Goal: Task Accomplishment & Management: Complete application form

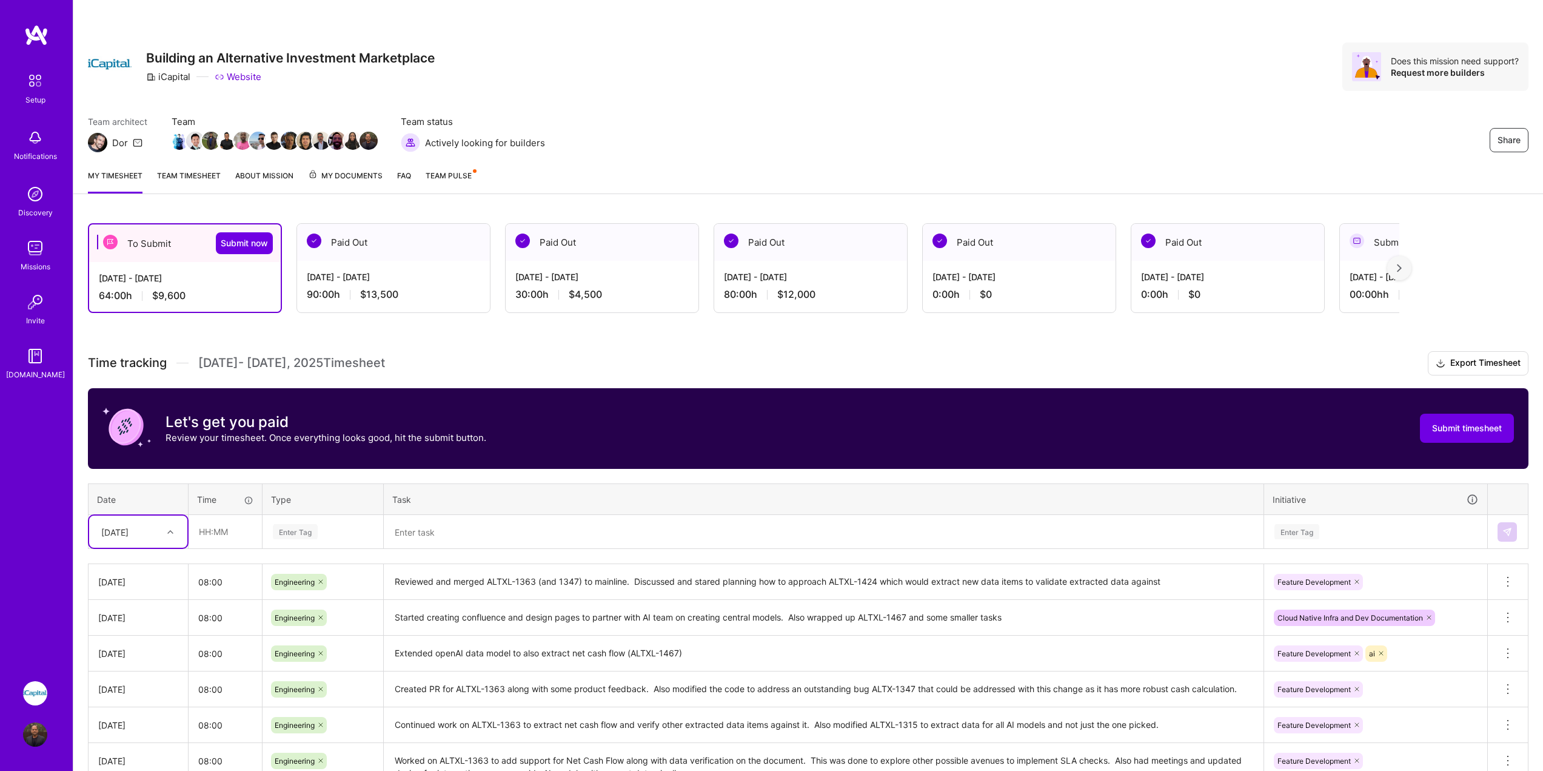
scroll to position [86, 0]
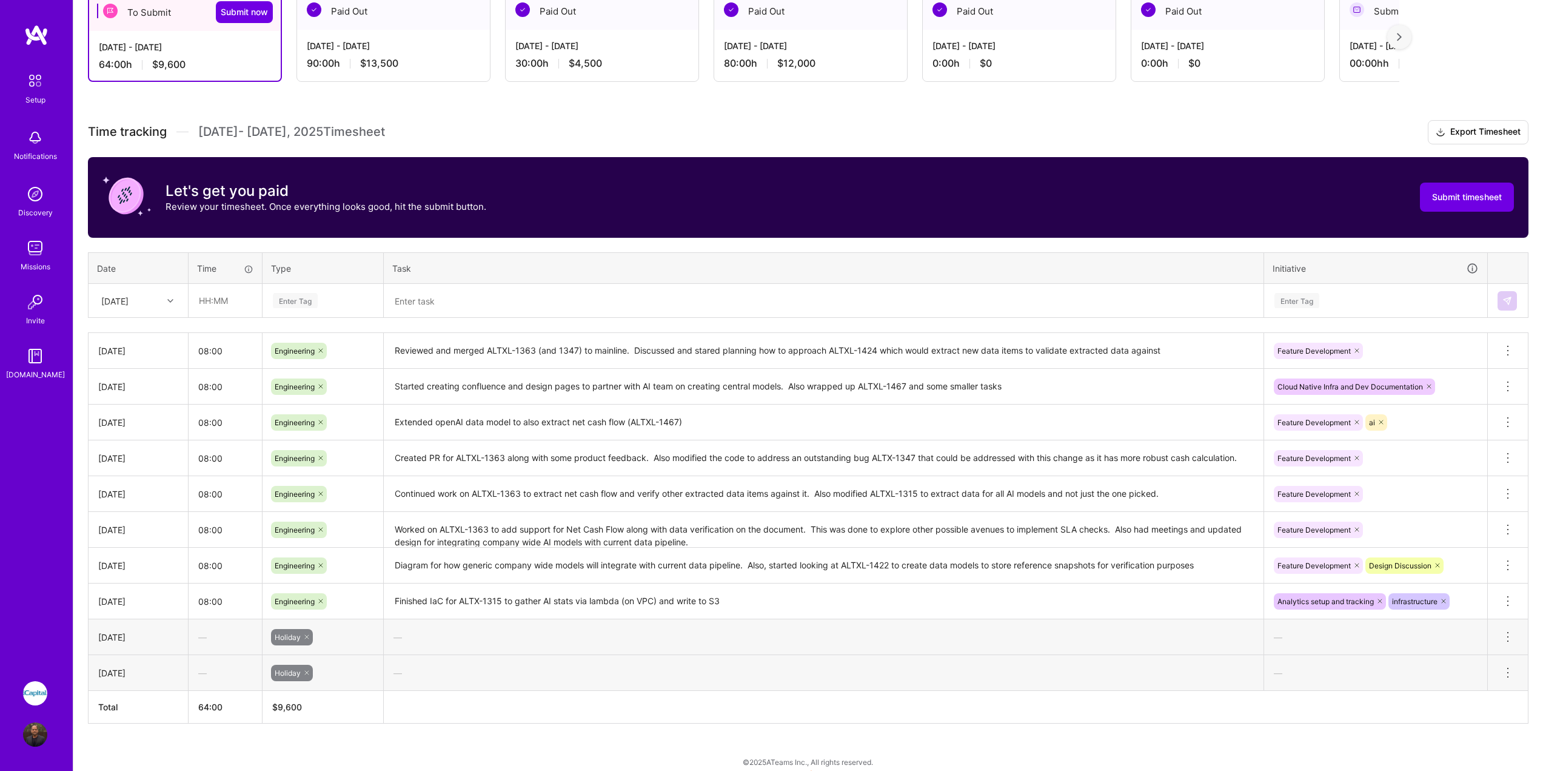
scroll to position [243, 0]
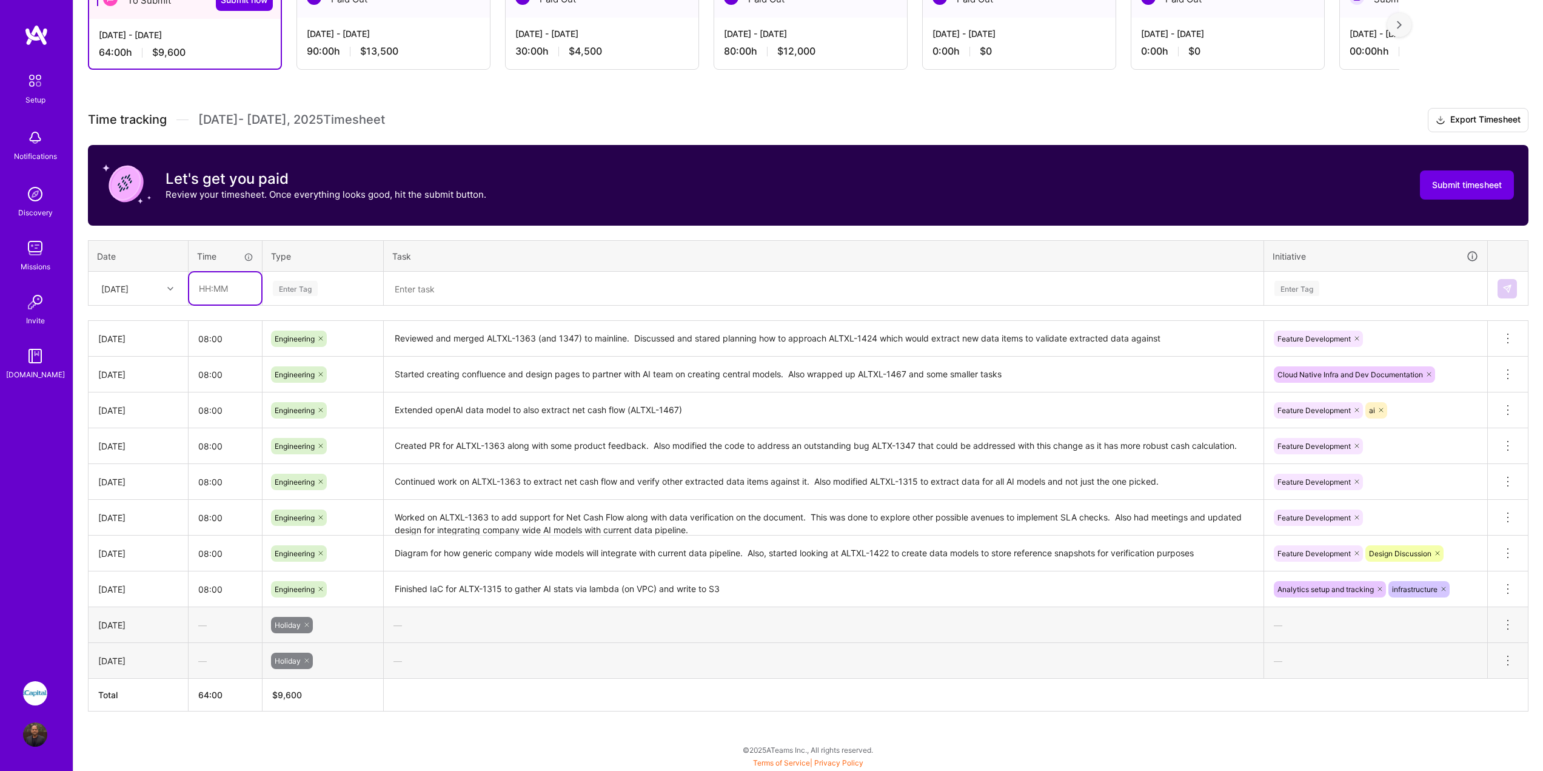
click at [220, 287] on input "text" at bounding box center [225, 288] width 72 height 32
type input "08:00"
click at [310, 287] on div "Enter Tag" at bounding box center [295, 288] width 45 height 19
click at [297, 428] on div "Growth" at bounding box center [322, 442] width 119 height 28
click at [302, 289] on div at bounding box center [306, 288] width 12 height 16
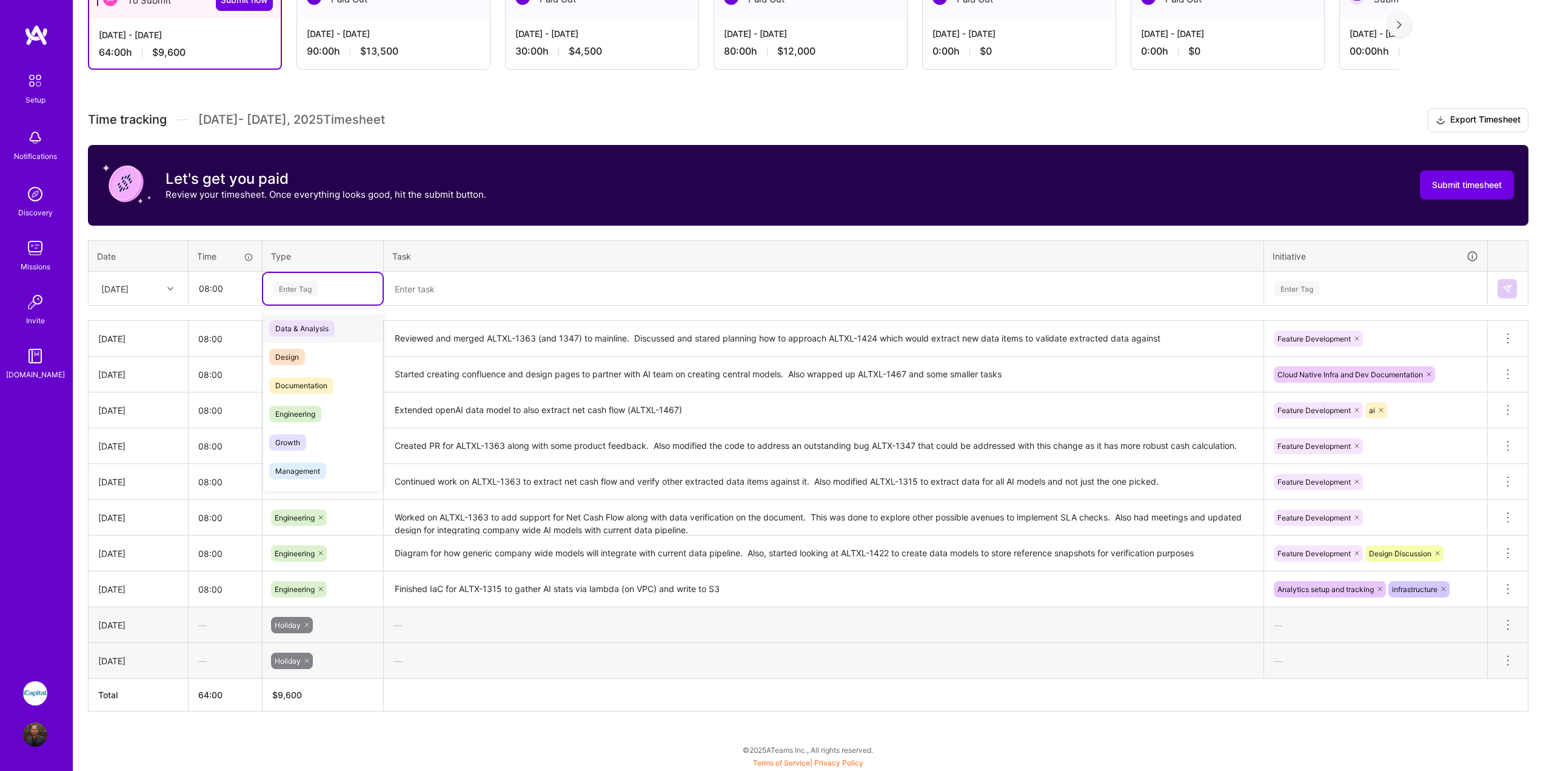
click at [304, 289] on div "Enter Tag" at bounding box center [295, 288] width 45 height 19
click at [305, 415] on span "Engineering" at bounding box center [295, 414] width 52 height 16
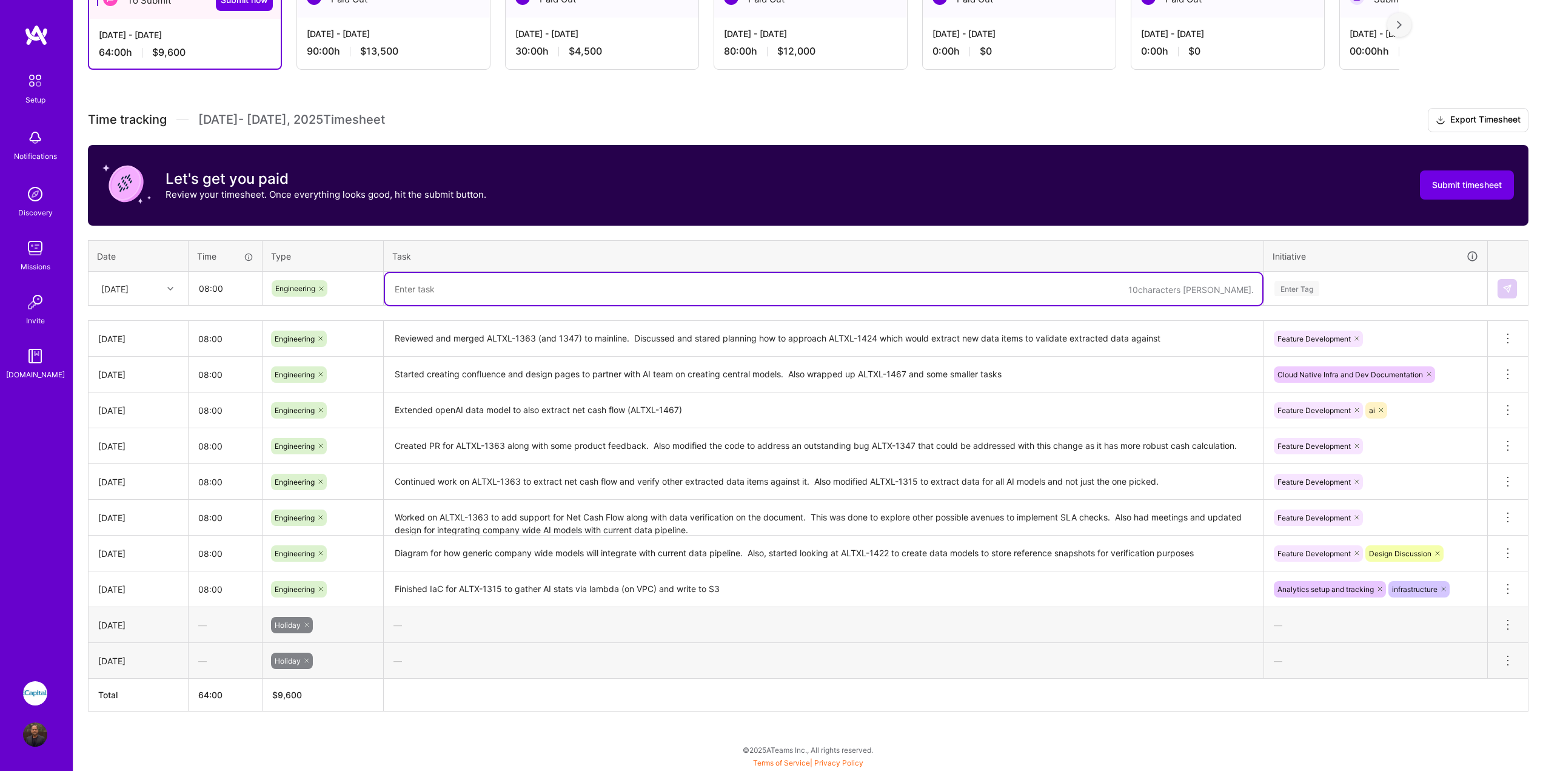
click at [591, 290] on textarea at bounding box center [823, 289] width 877 height 32
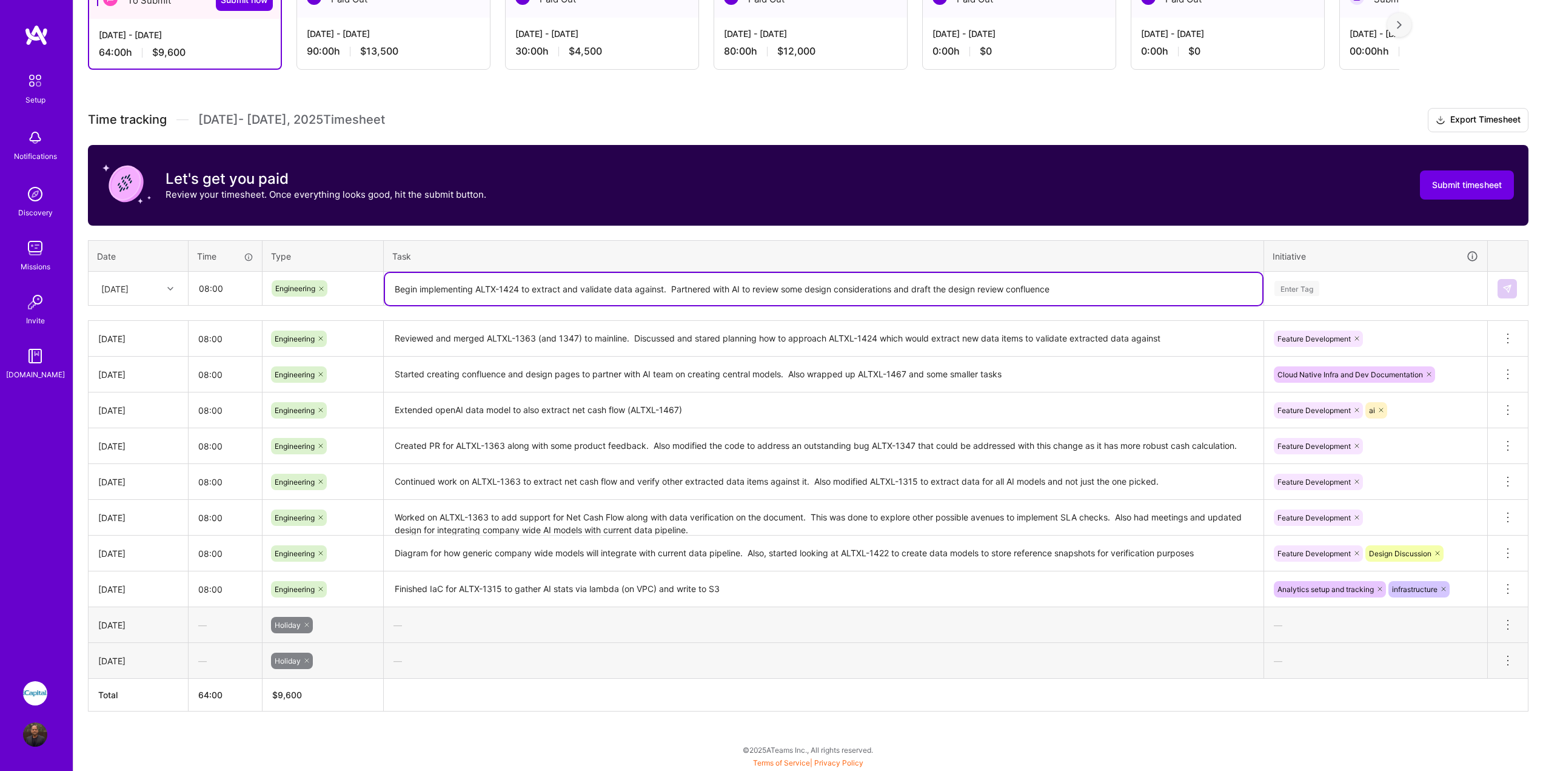
type textarea "Begin implementing ALTX-1424 to extract and validate data against. Partnered wi…"
click at [1348, 294] on div "Enter Tag" at bounding box center [1375, 288] width 205 height 15
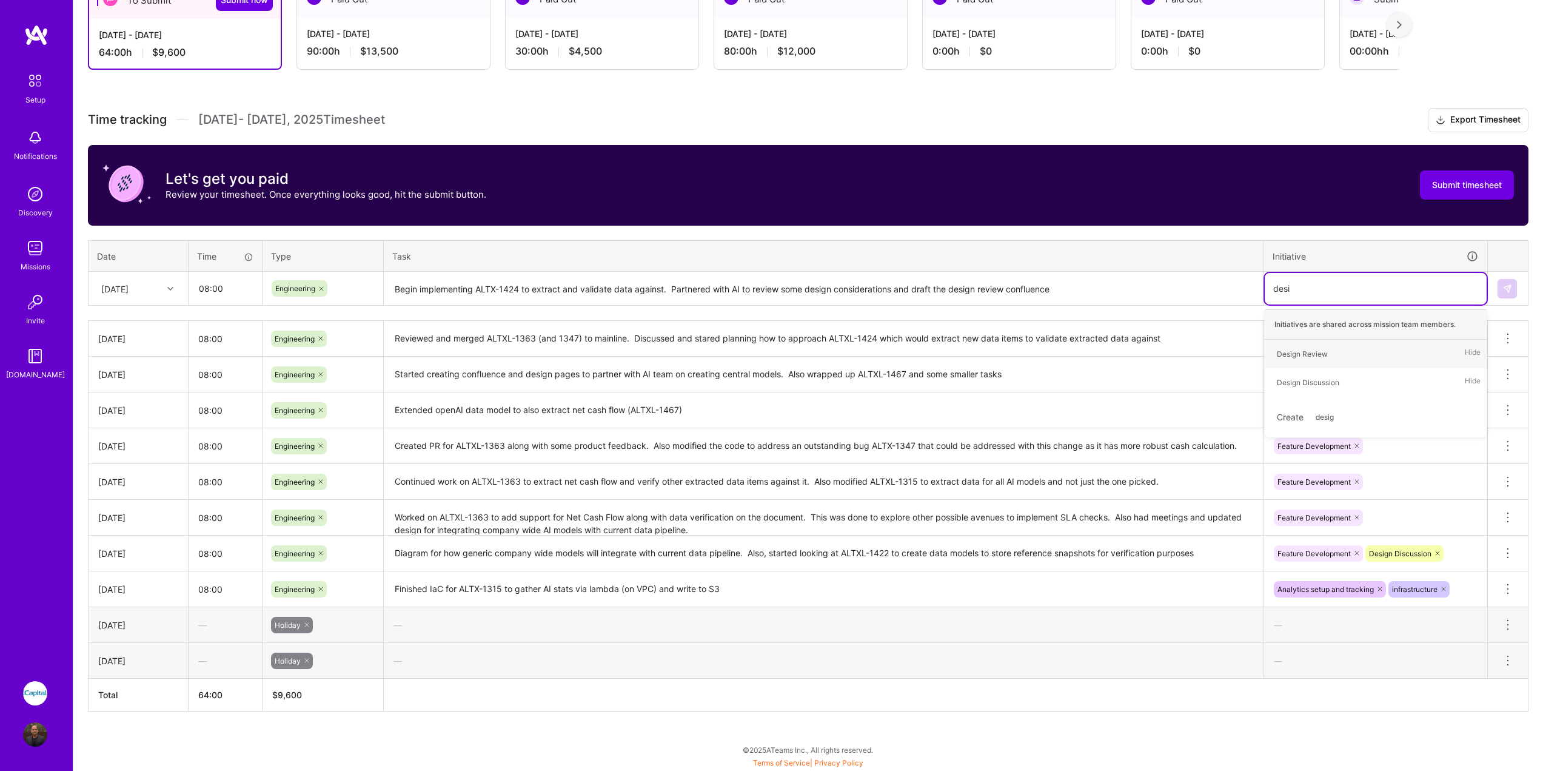
type input "desig"
click at [1378, 375] on div "Design Discussion Hide" at bounding box center [1376, 382] width 222 height 28
type input "fea"
click at [1381, 359] on div "Feature Development Hide" at bounding box center [1376, 354] width 222 height 28
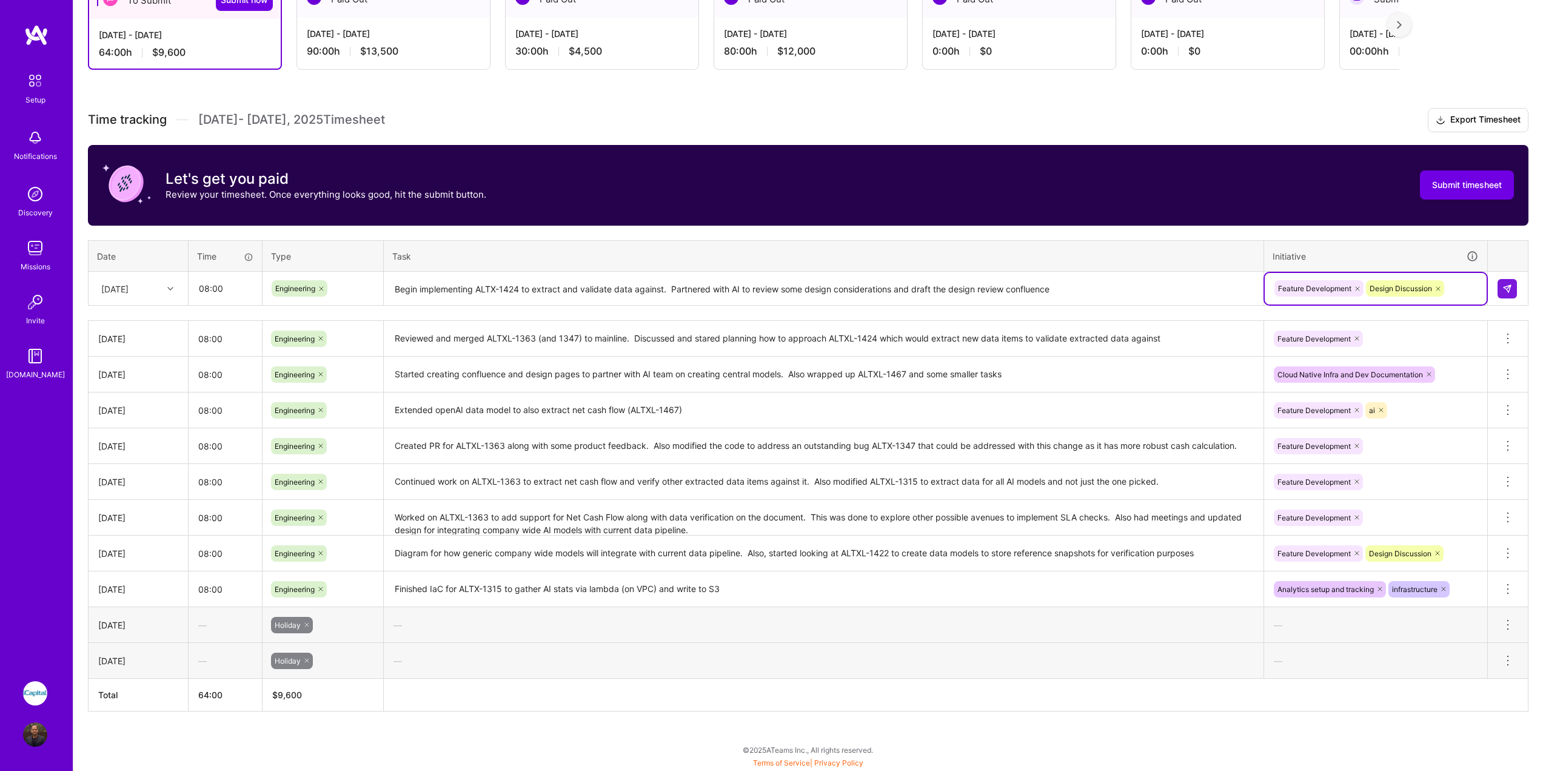
click at [1430, 373] on icon at bounding box center [1429, 373] width 7 height 7
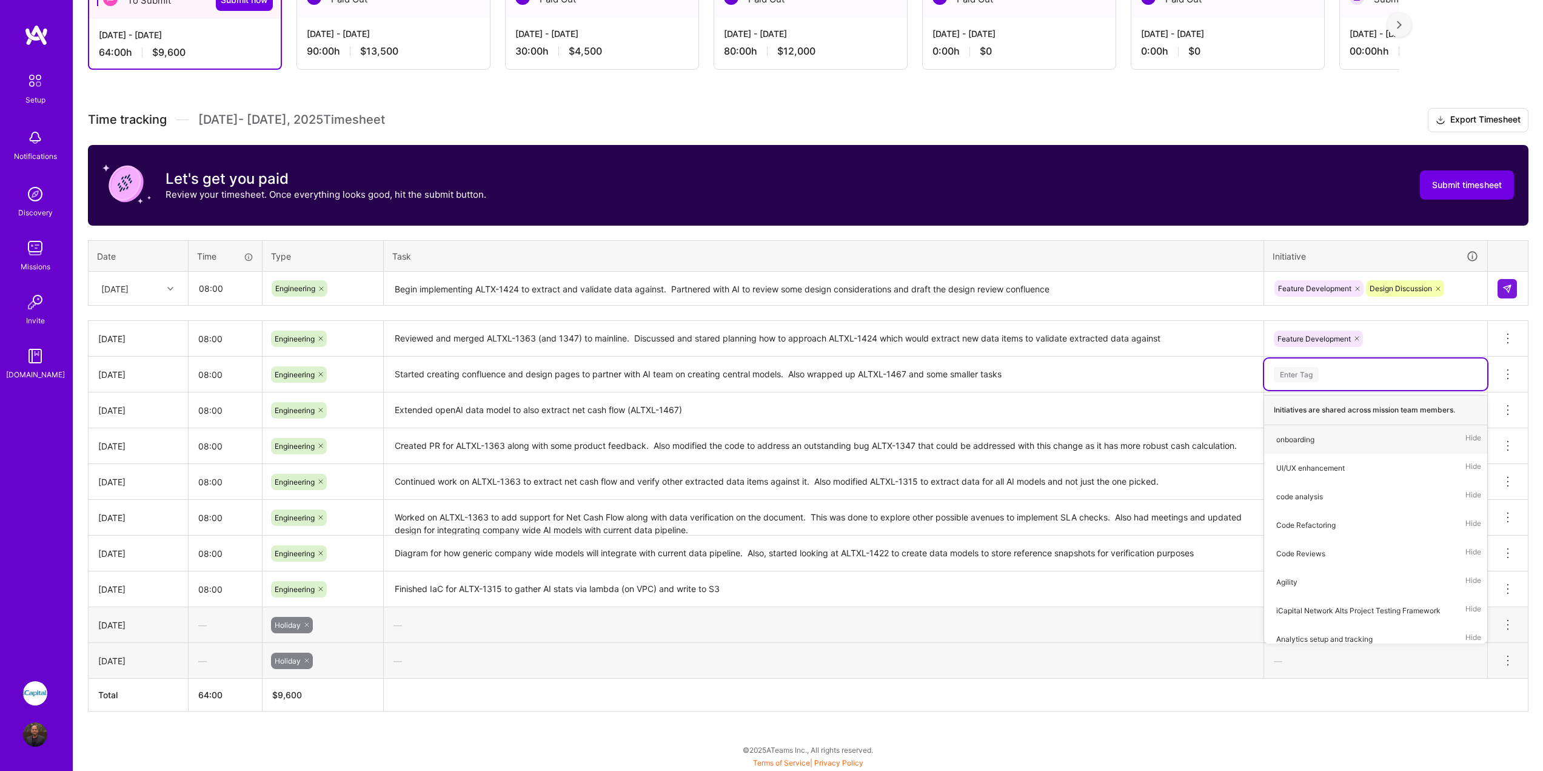
click at [1430, 373] on div "Enter Tag" at bounding box center [1376, 374] width 206 height 15
type input "des"
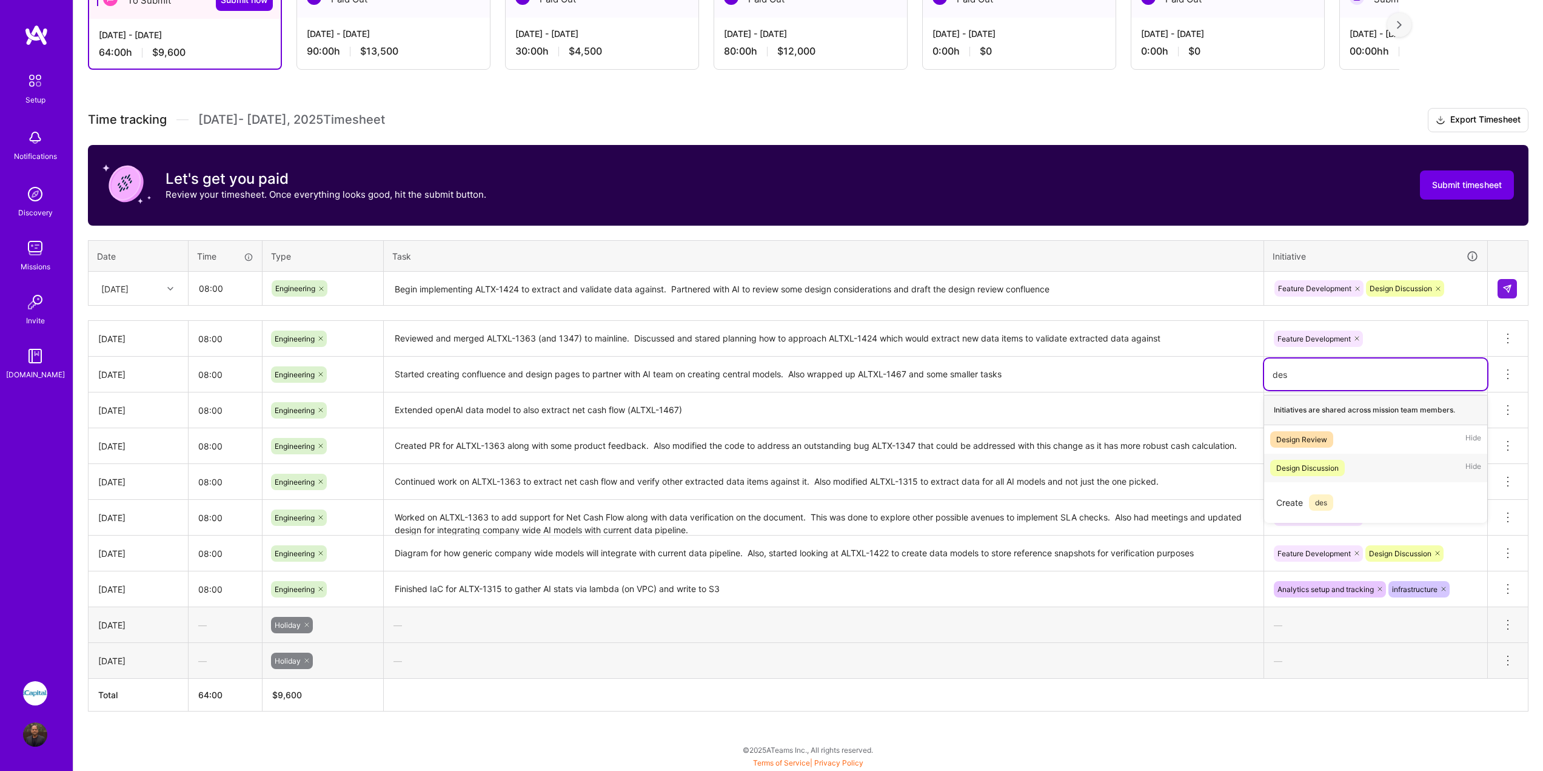
click at [1354, 469] on div "Design Discussion Hide" at bounding box center [1375, 468] width 223 height 28
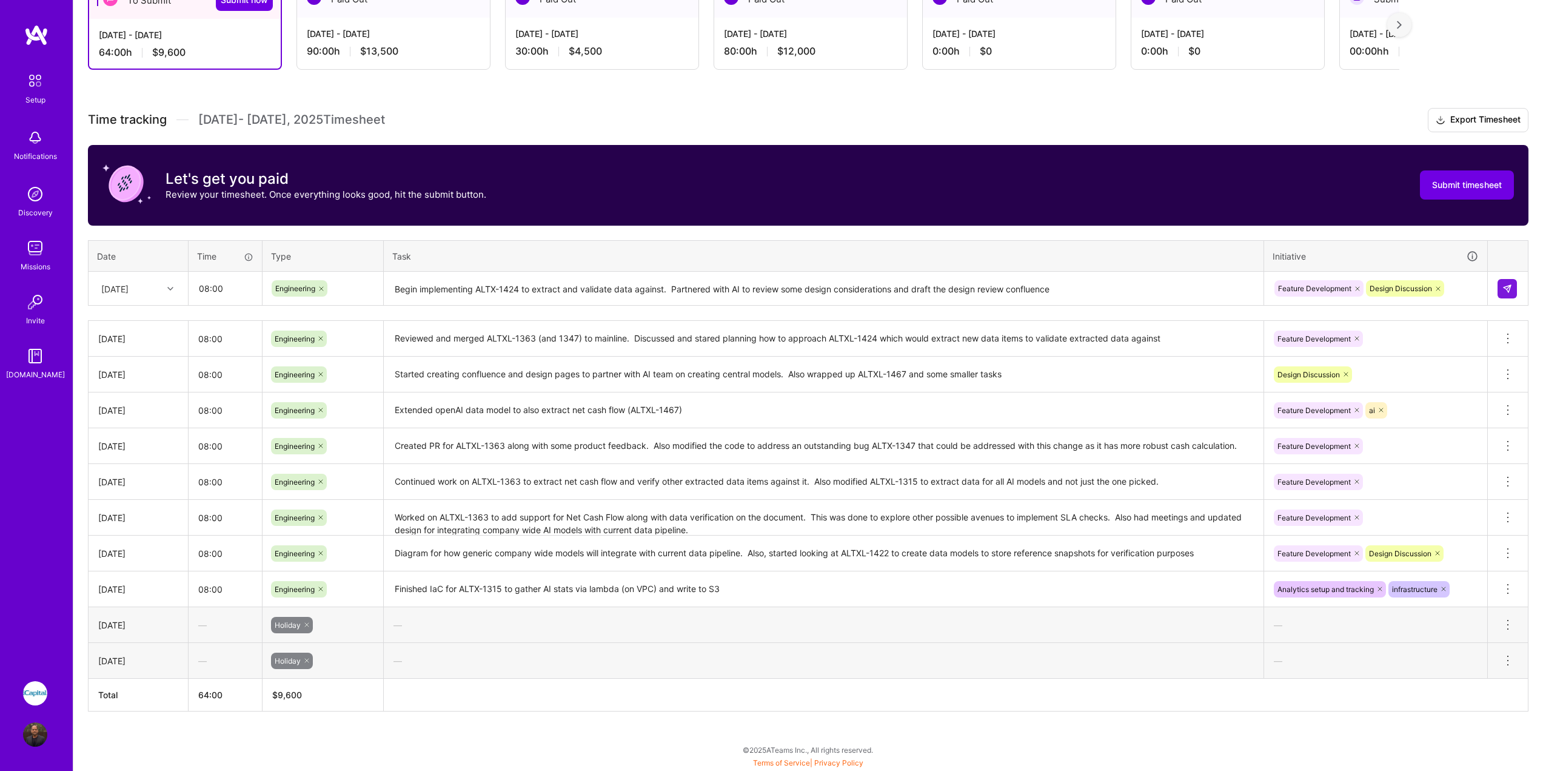
click at [1419, 654] on div "—" at bounding box center [1375, 661] width 223 height 32
click at [1515, 291] on button at bounding box center [1507, 288] width 19 height 19
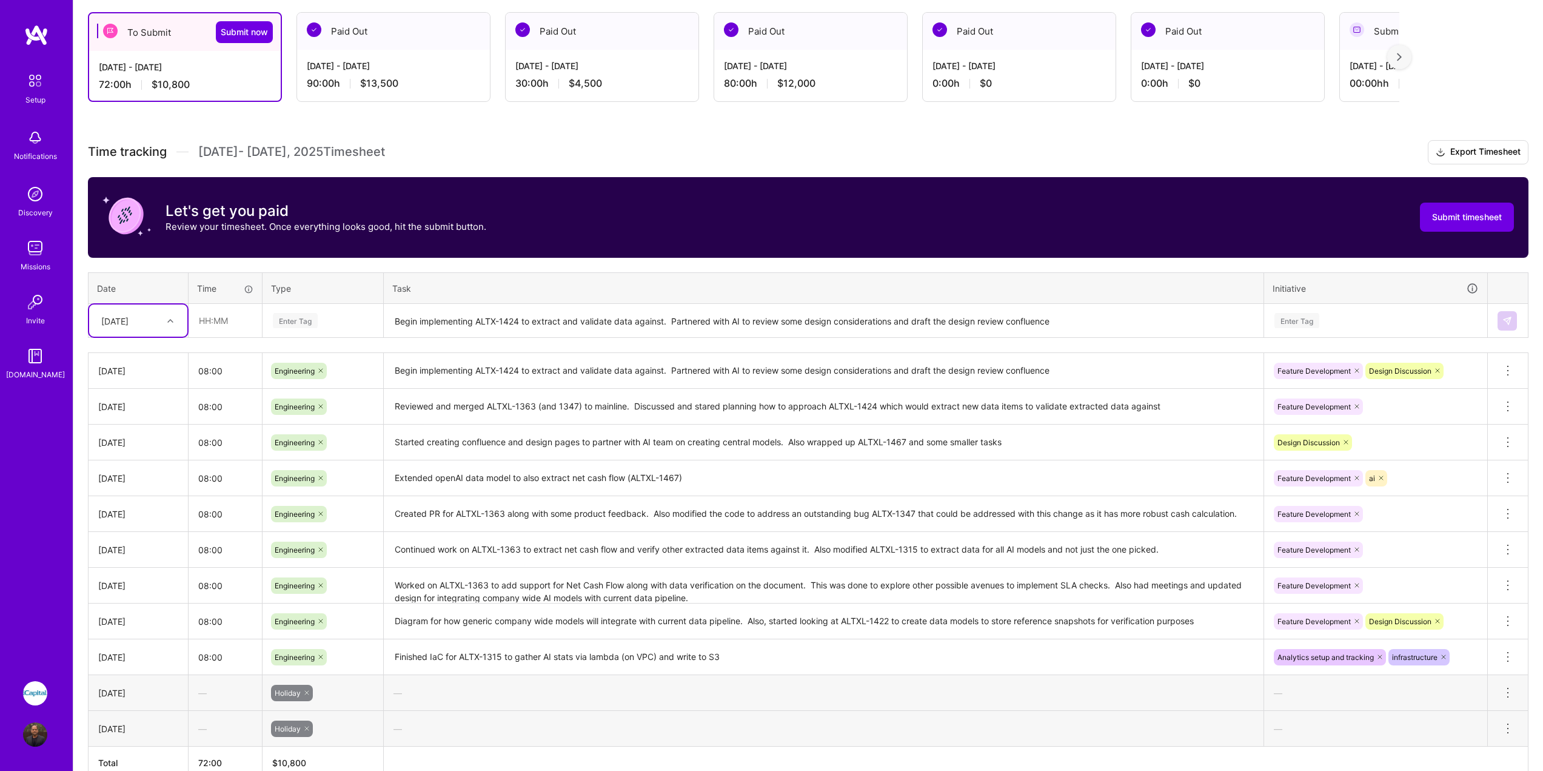
scroll to position [279, 0]
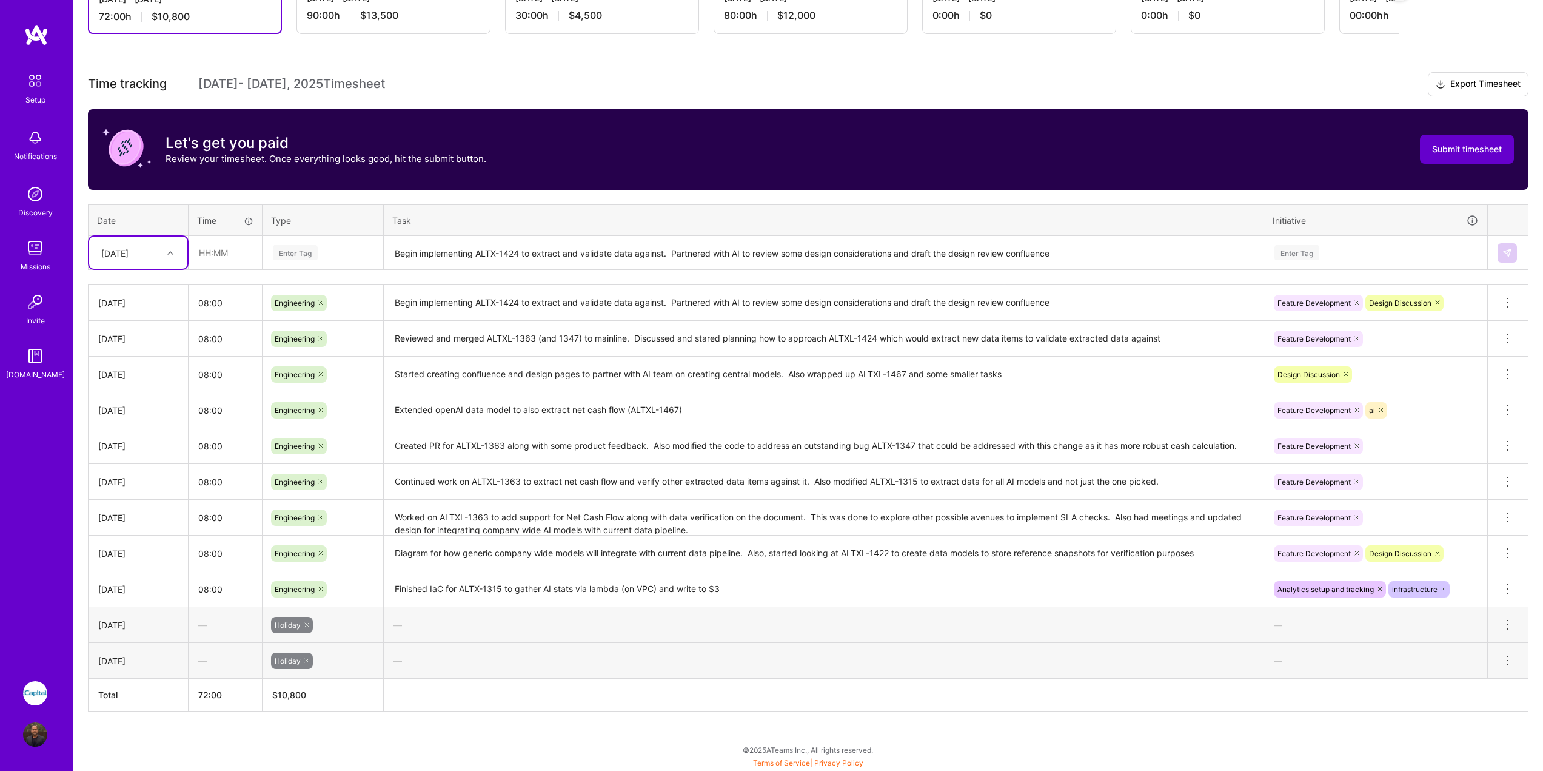
click at [1453, 149] on span "Submit timesheet" at bounding box center [1467, 149] width 70 height 12
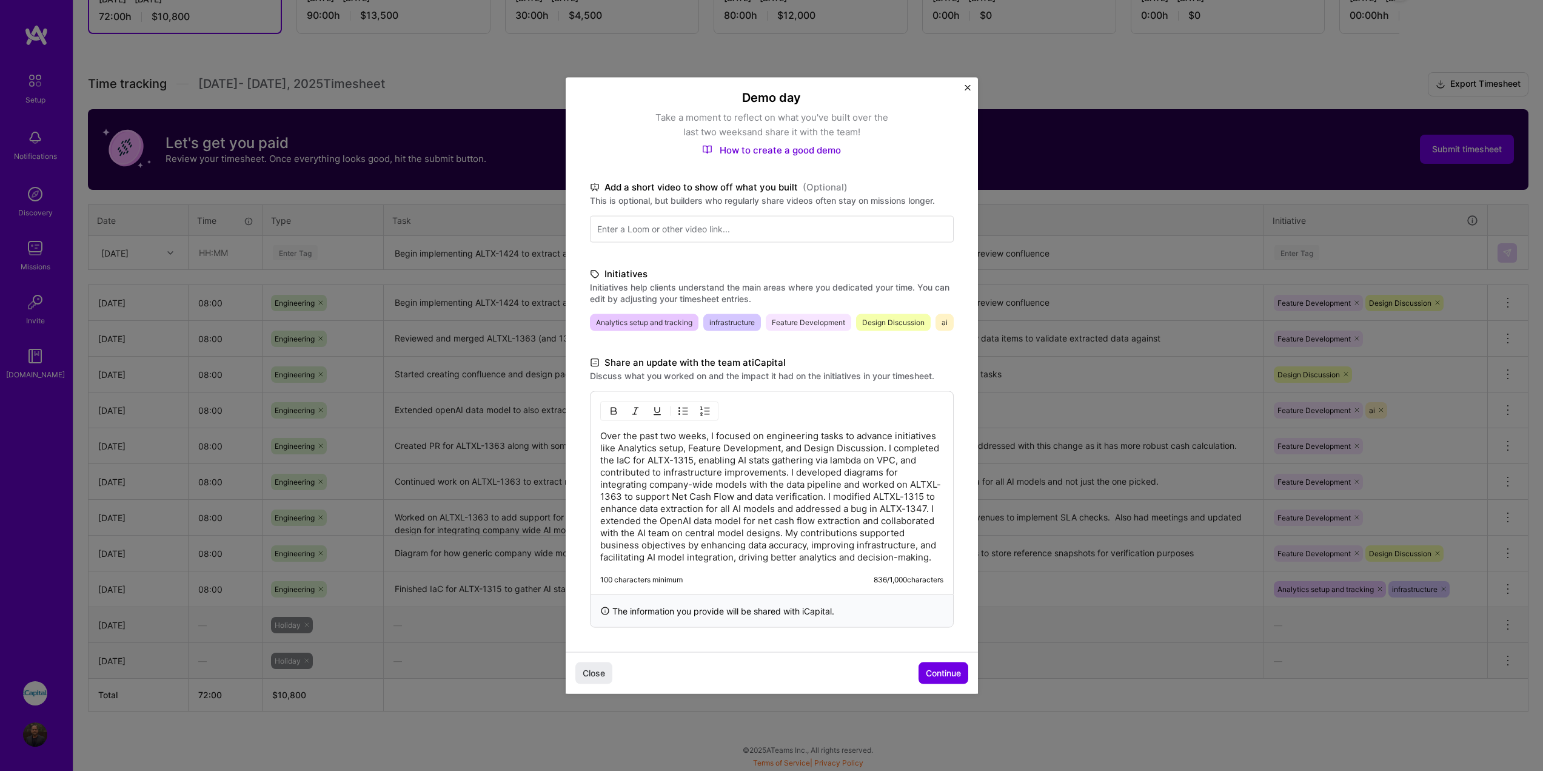
scroll to position [134, 0]
click at [705, 436] on p "Over the past two weeks, I focused on engineering tasks to advance initiatives …" at bounding box center [771, 495] width 343 height 133
drag, startPoint x: 856, startPoint y: 426, endPoint x: 925, endPoint y: 438, distance: 70.2
click at [925, 438] on p "Over the past two weeks, I focused on engineering tasks to advance initiatives …" at bounding box center [771, 495] width 343 height 133
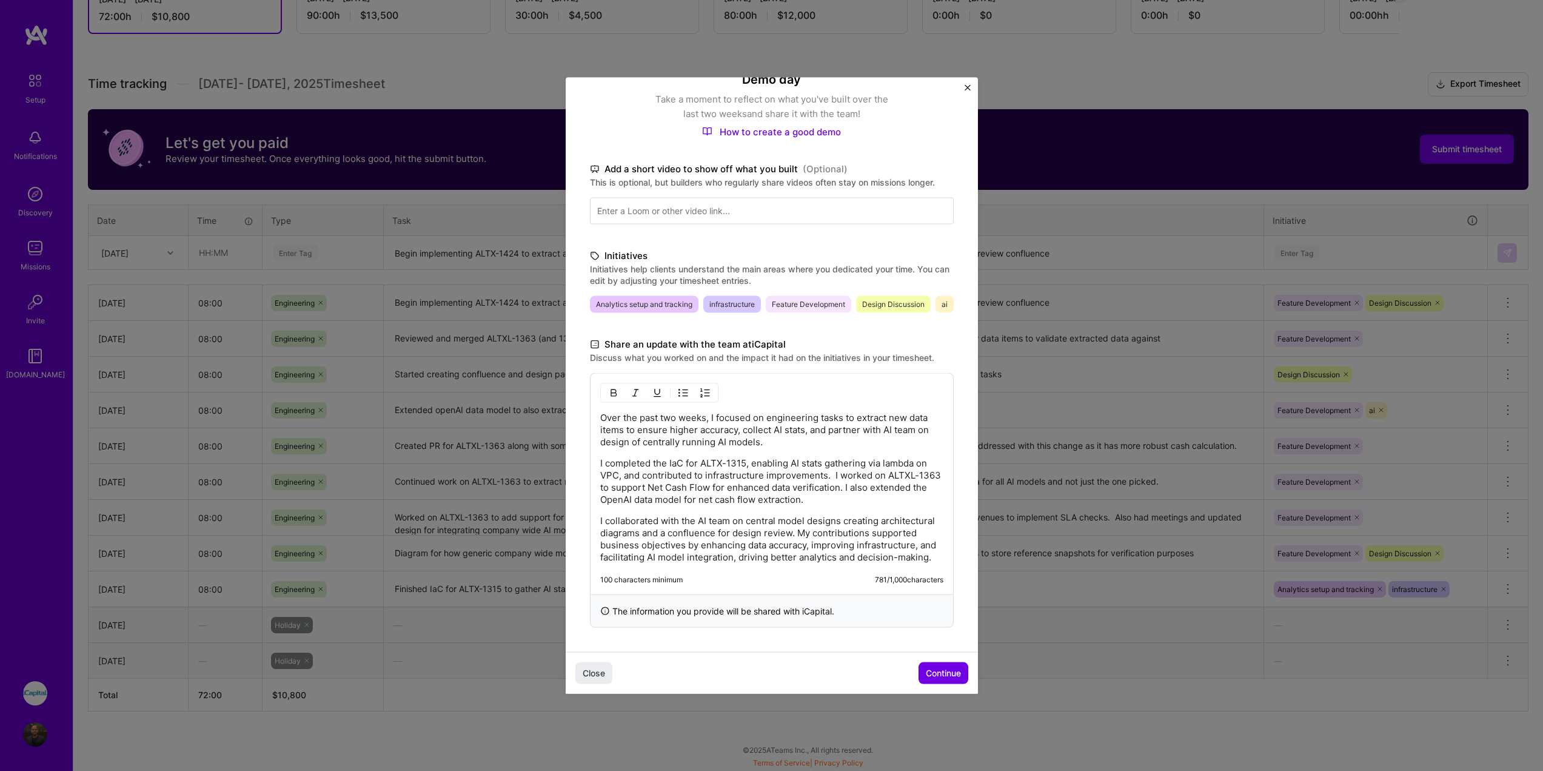
scroll to position [116, 0]
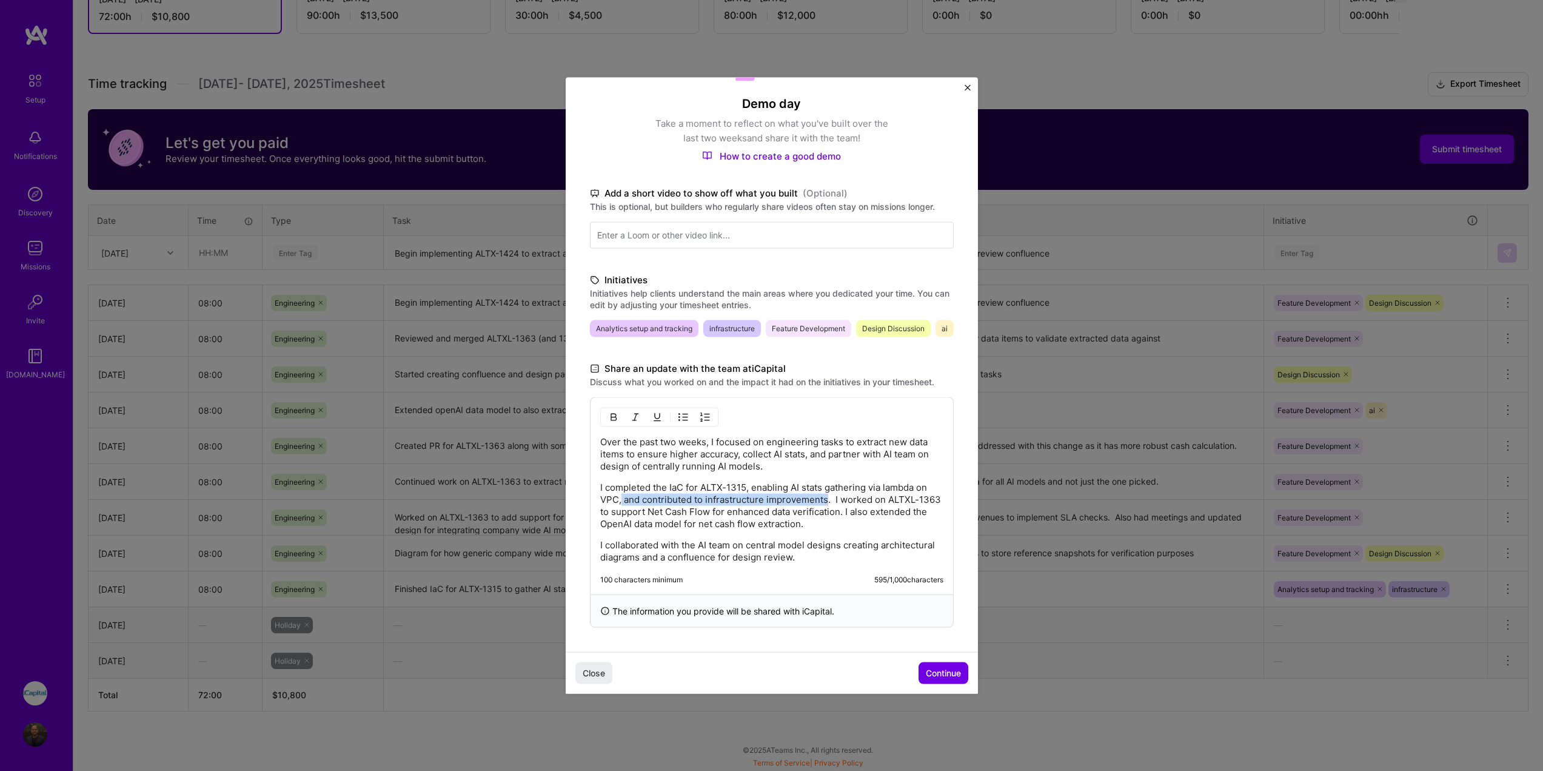
drag, startPoint x: 620, startPoint y: 503, endPoint x: 826, endPoint y: 503, distance: 205.6
click at [826, 503] on p "I completed the IaC for ALTX-1315, enabling AI stats gathering via lambda on VP…" at bounding box center [771, 505] width 343 height 49
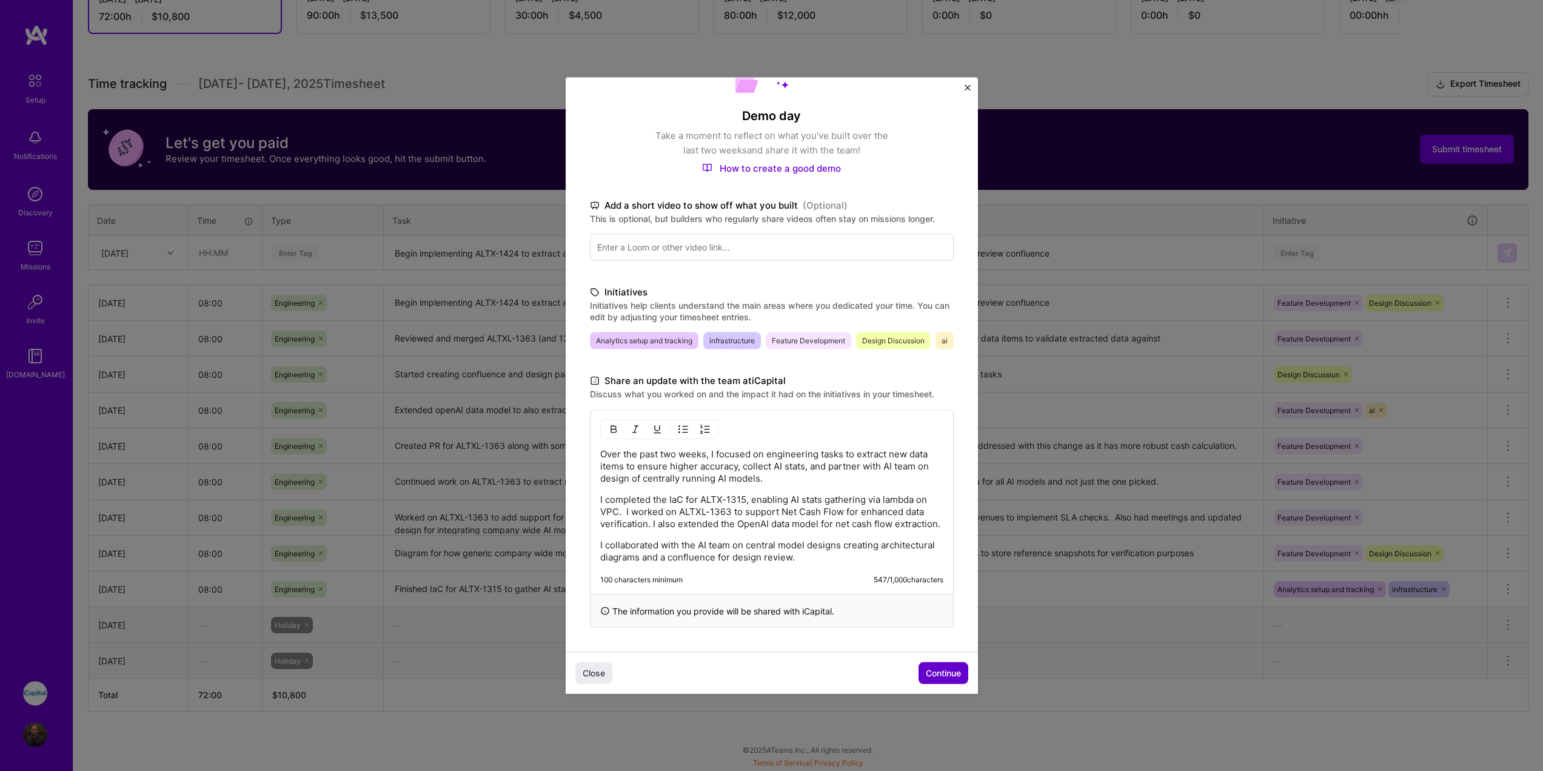
click at [952, 674] on span "Continue" at bounding box center [943, 673] width 35 height 12
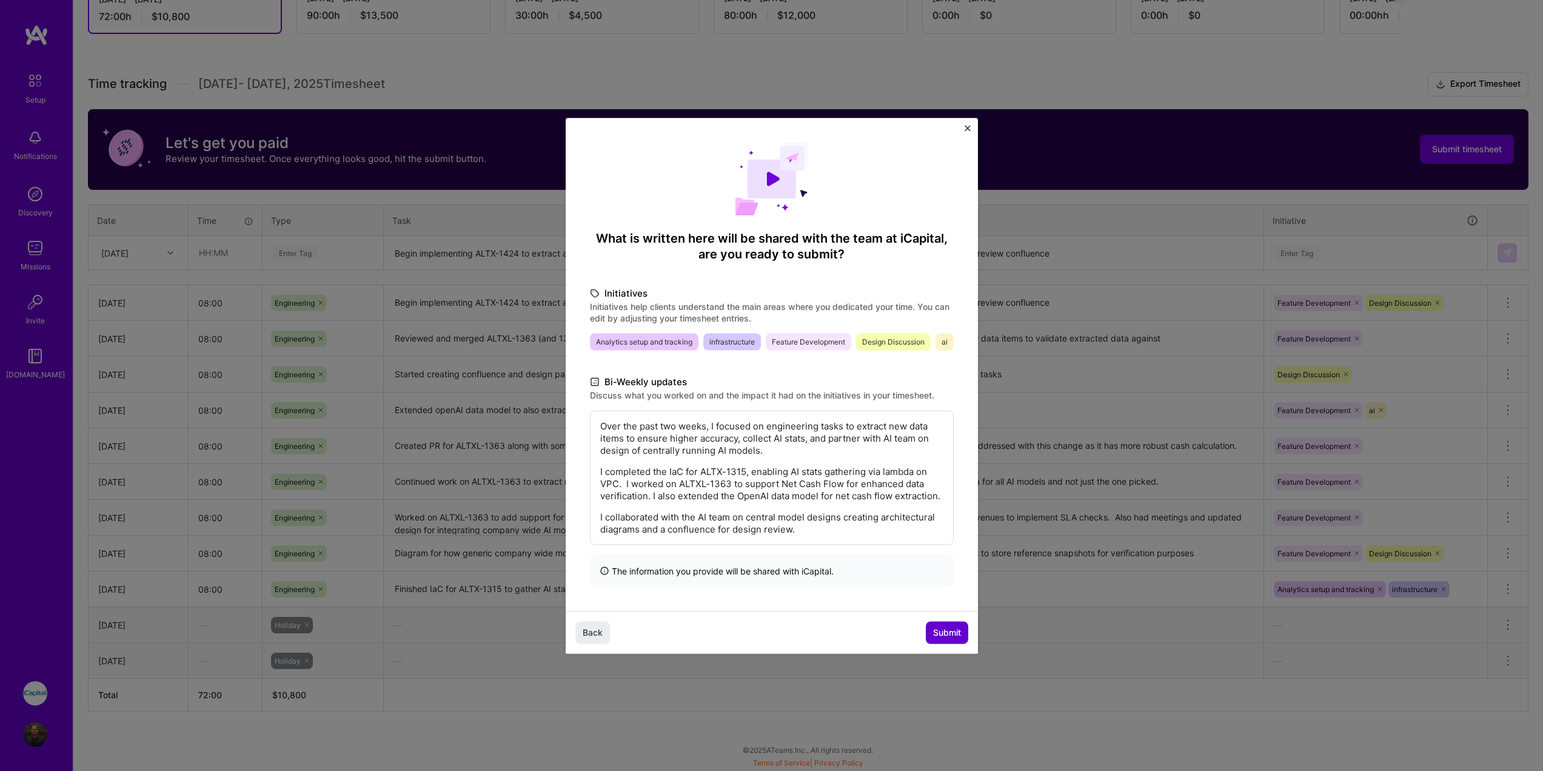
click at [960, 639] on span "Submit" at bounding box center [947, 632] width 28 height 12
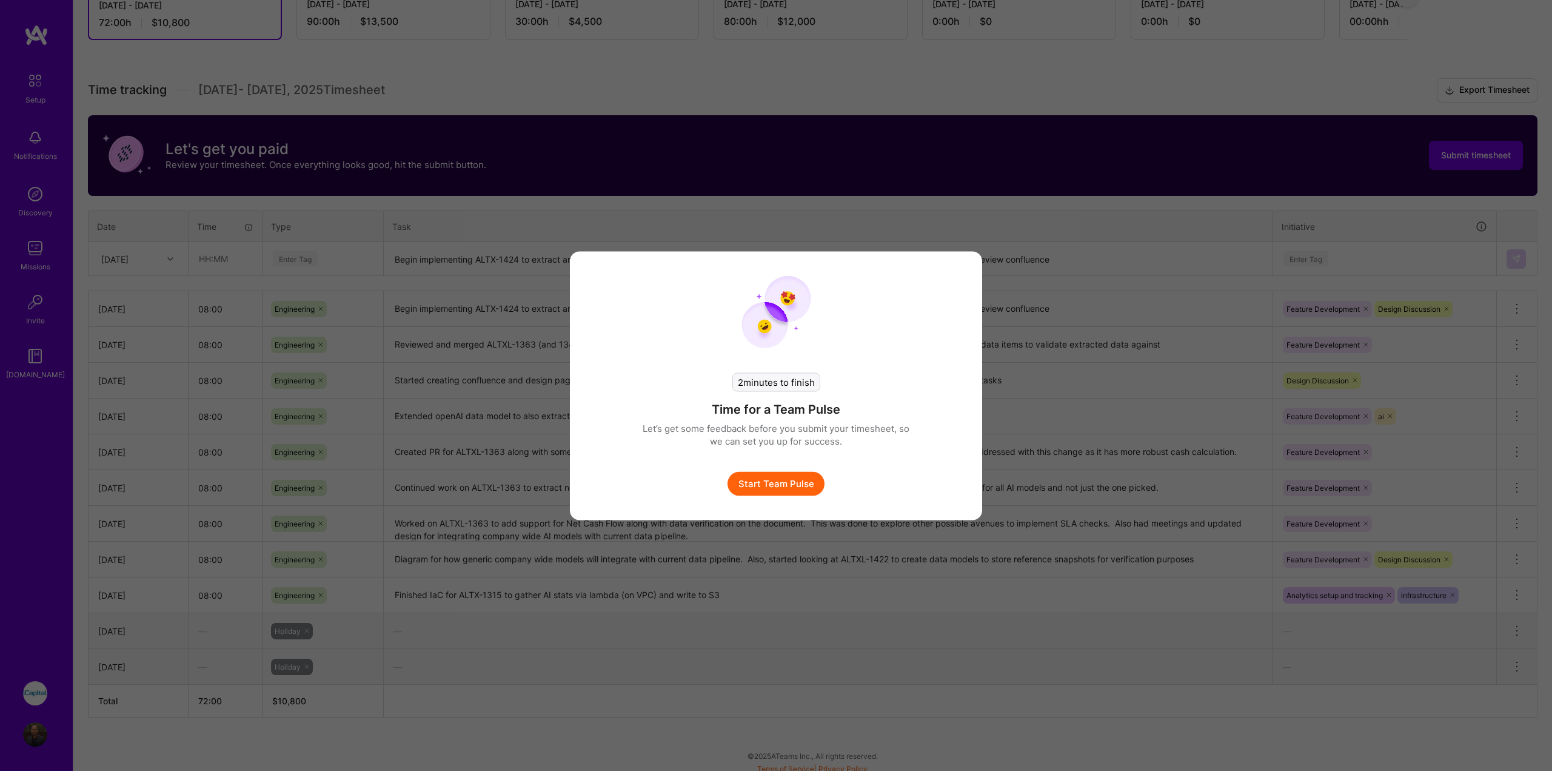
click at [766, 478] on button "Start Team Pulse" at bounding box center [776, 483] width 97 height 24
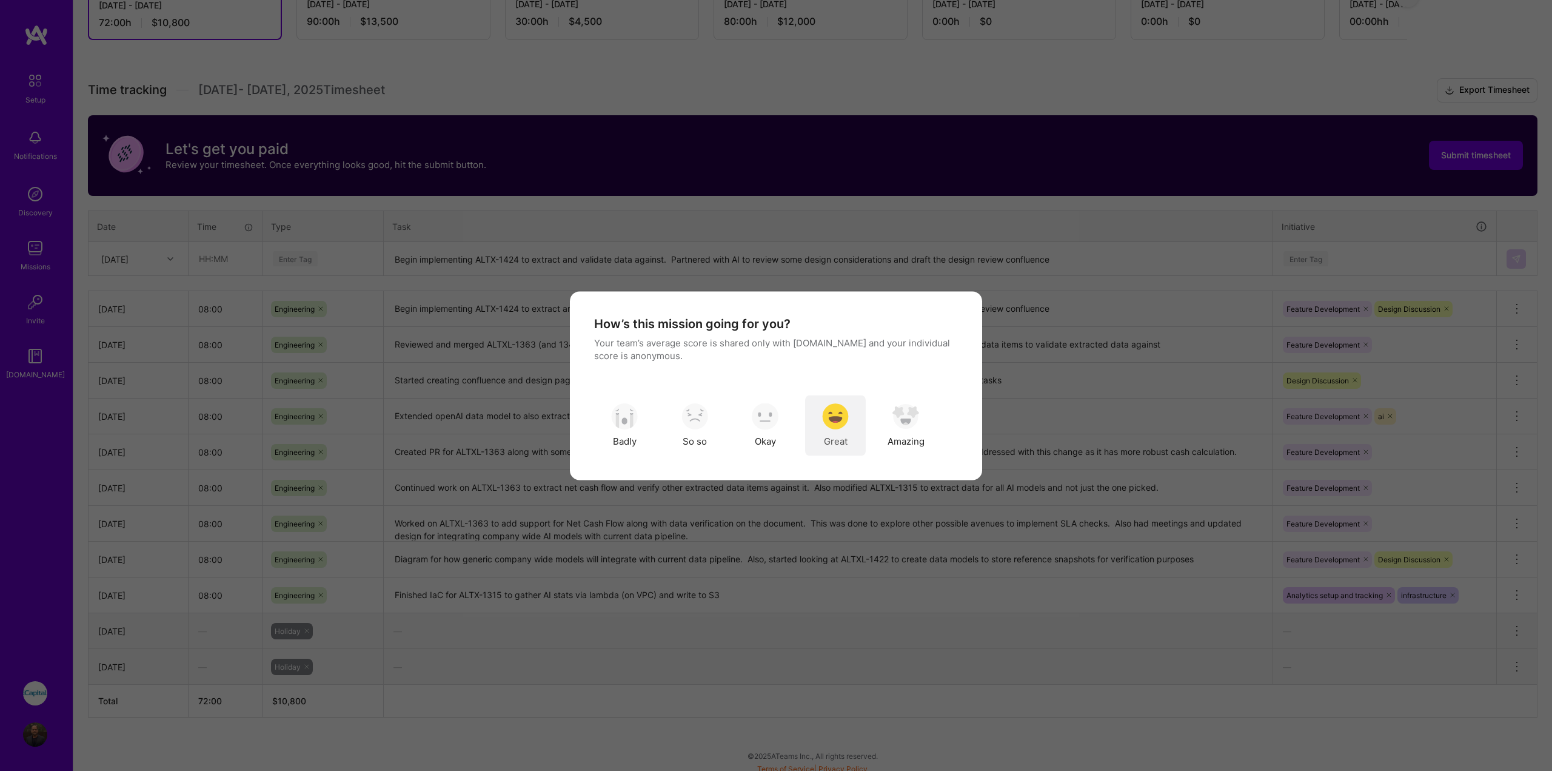
click at [819, 414] on div "Great" at bounding box center [835, 425] width 61 height 61
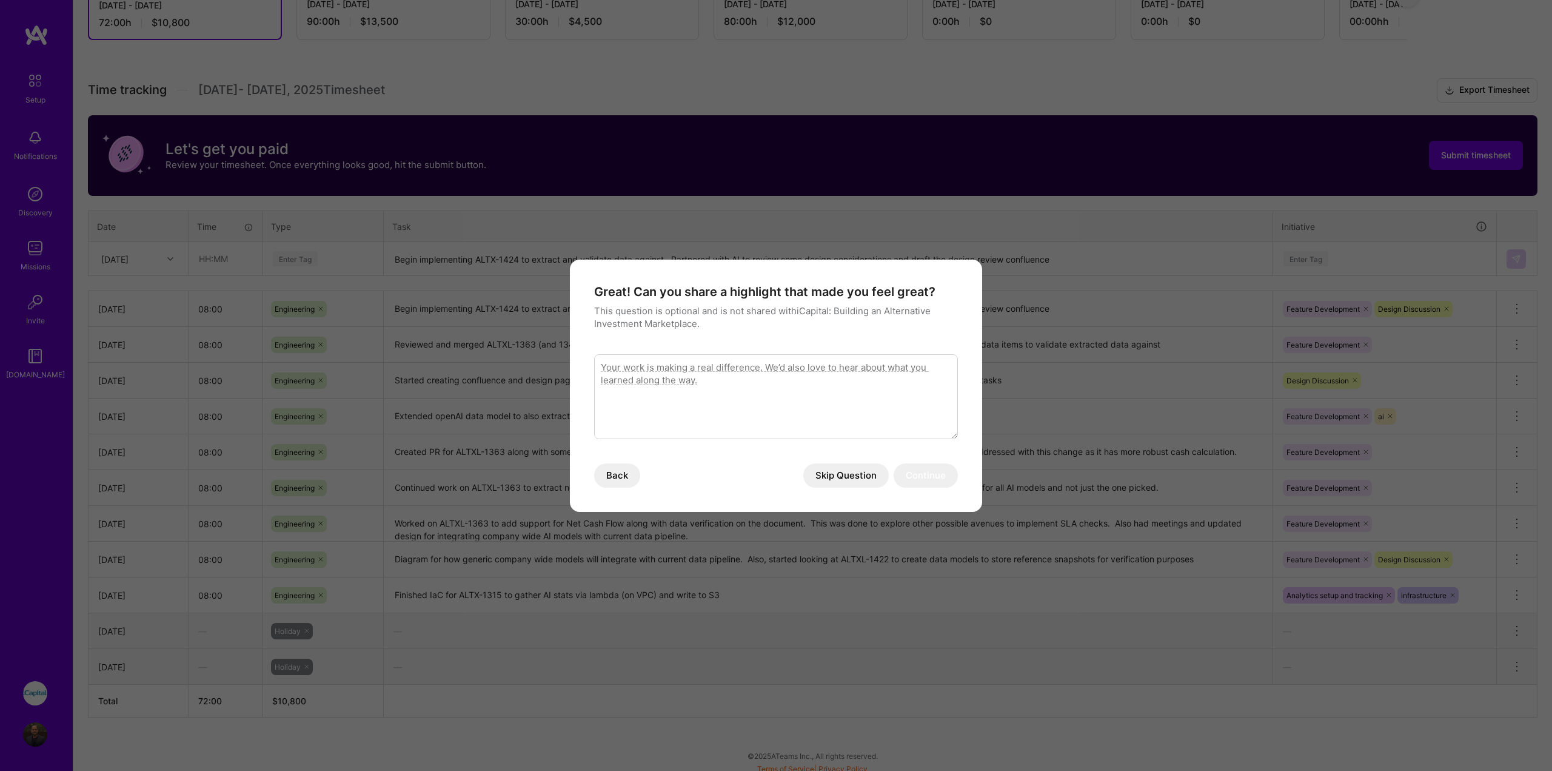
click at [856, 476] on button "Skip Question" at bounding box center [845, 475] width 85 height 24
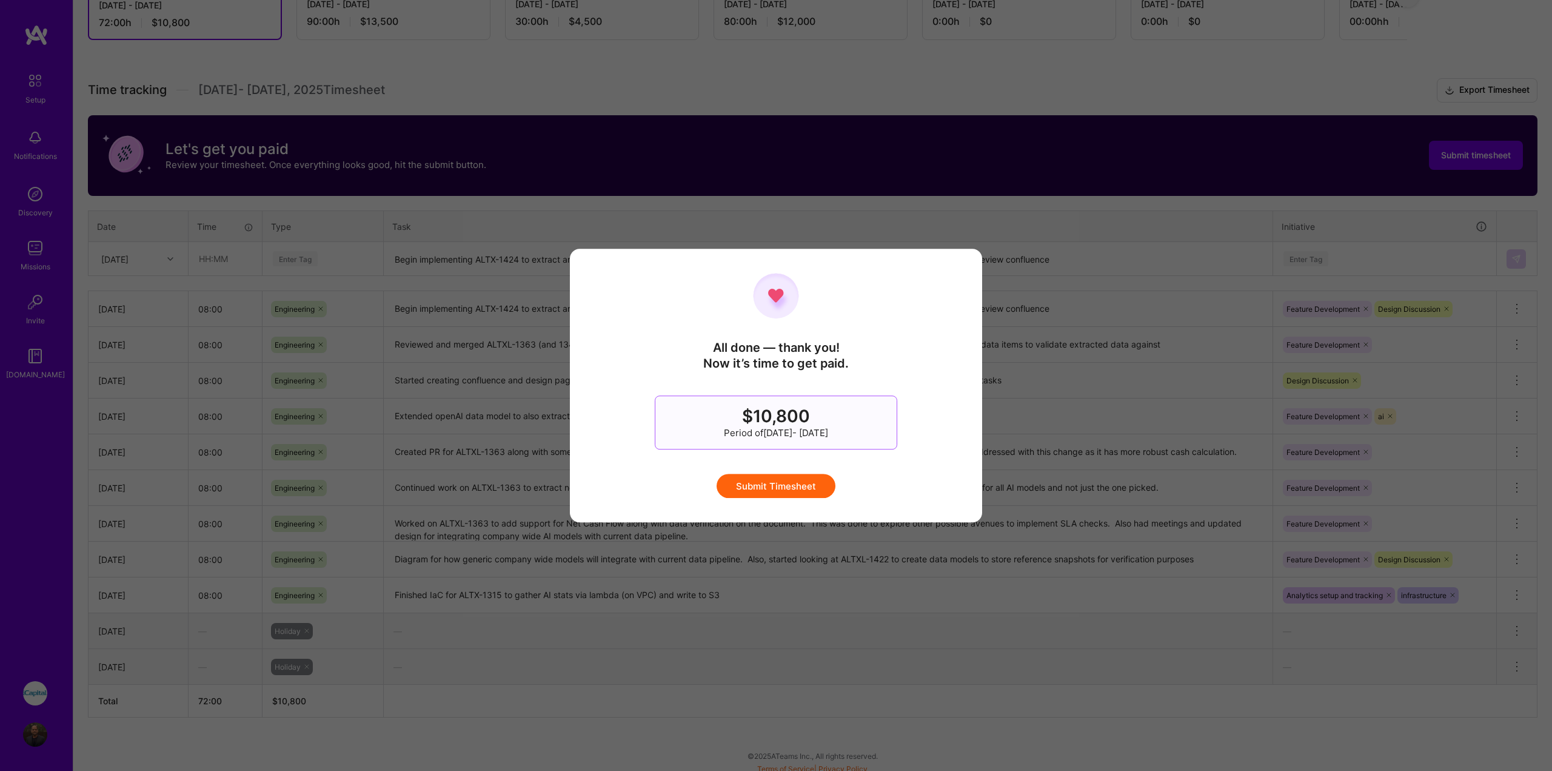
click at [811, 486] on button "Submit Timesheet" at bounding box center [776, 486] width 119 height 24
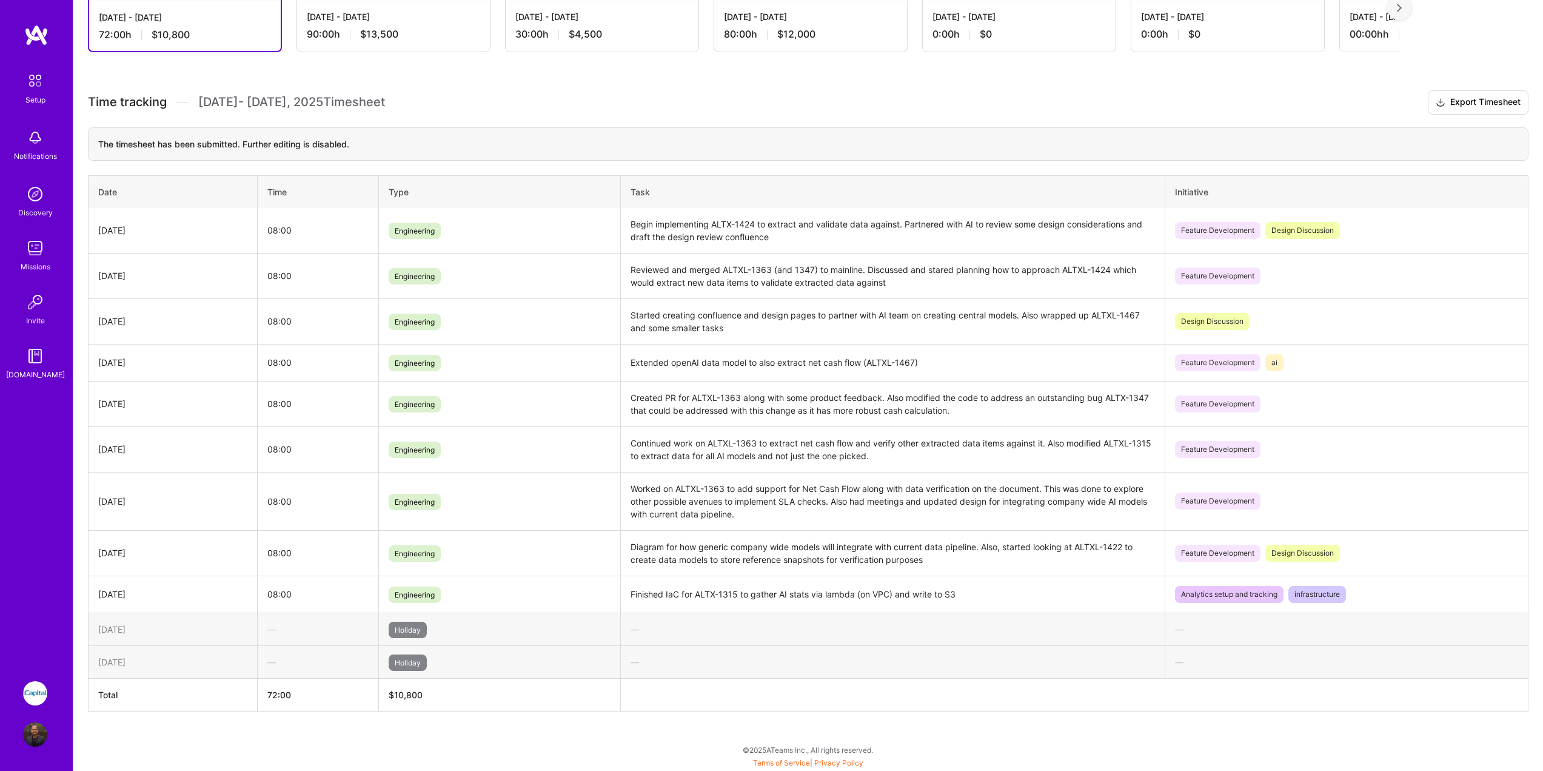
scroll to position [260, 0]
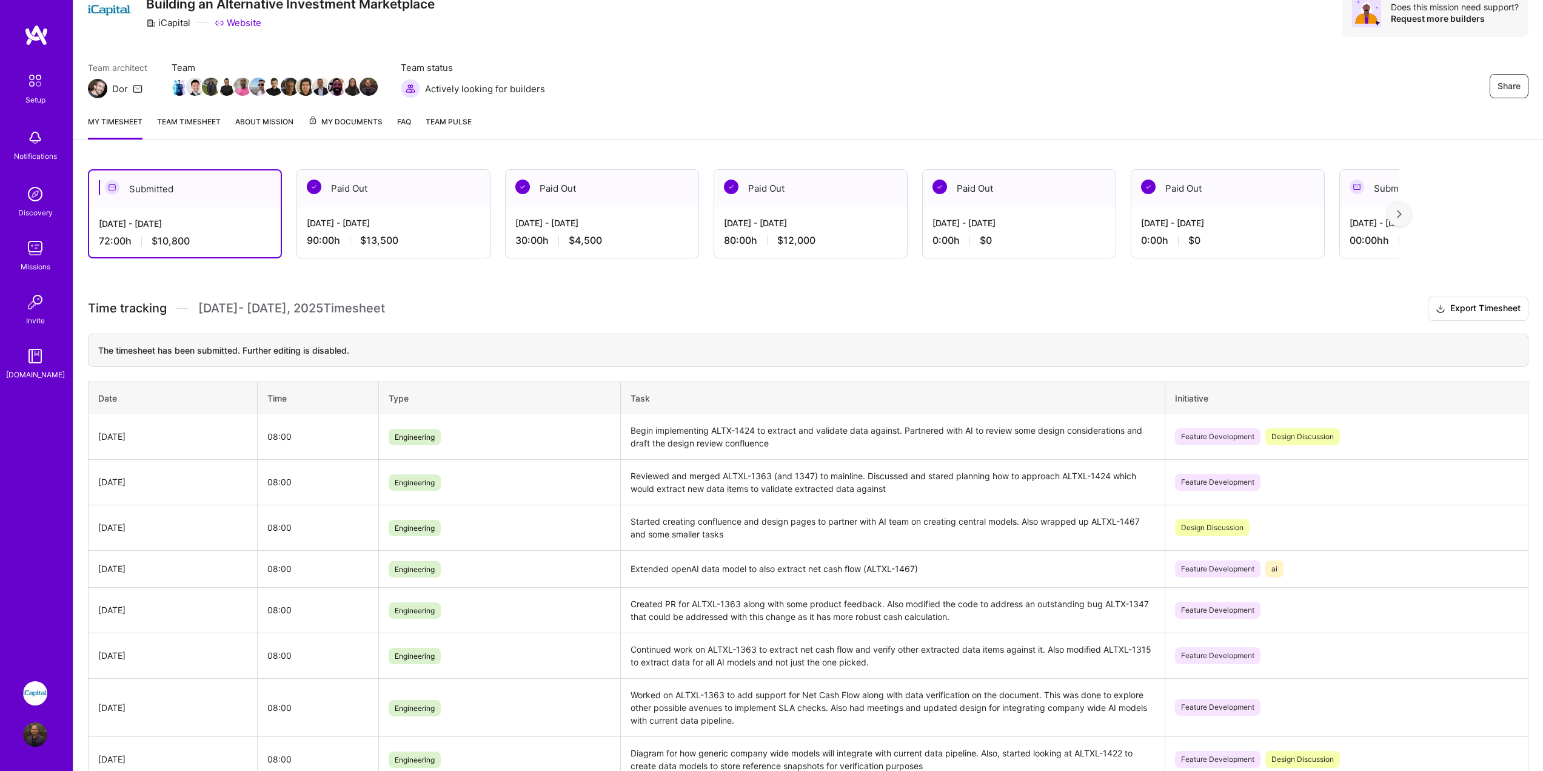
scroll to position [18, 0]
